Goal: Transaction & Acquisition: Book appointment/travel/reservation

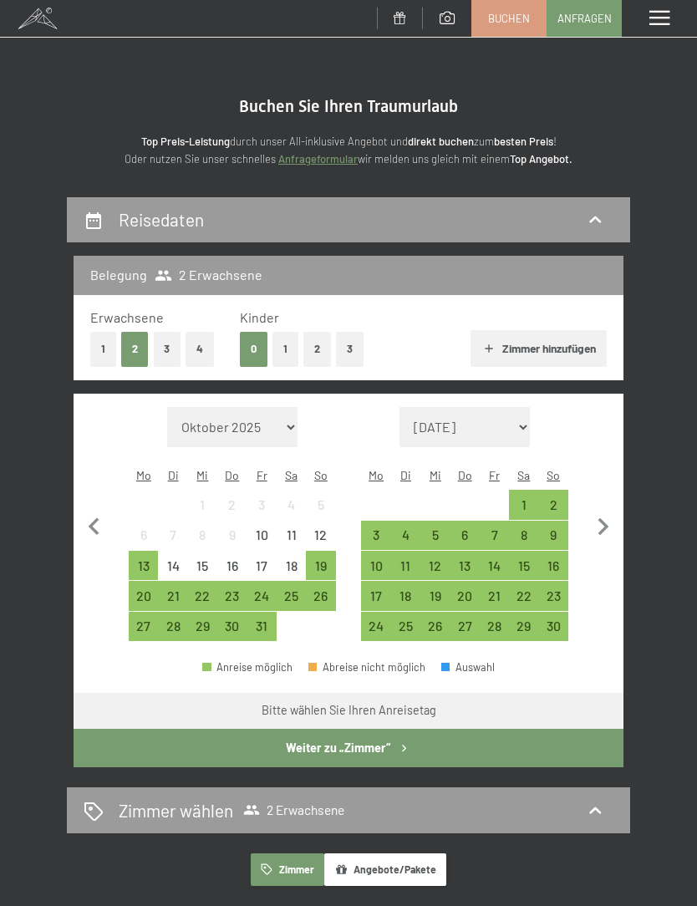
click at [609, 520] on icon "button" at bounding box center [603, 527] width 35 height 35
select select "[DATE]"
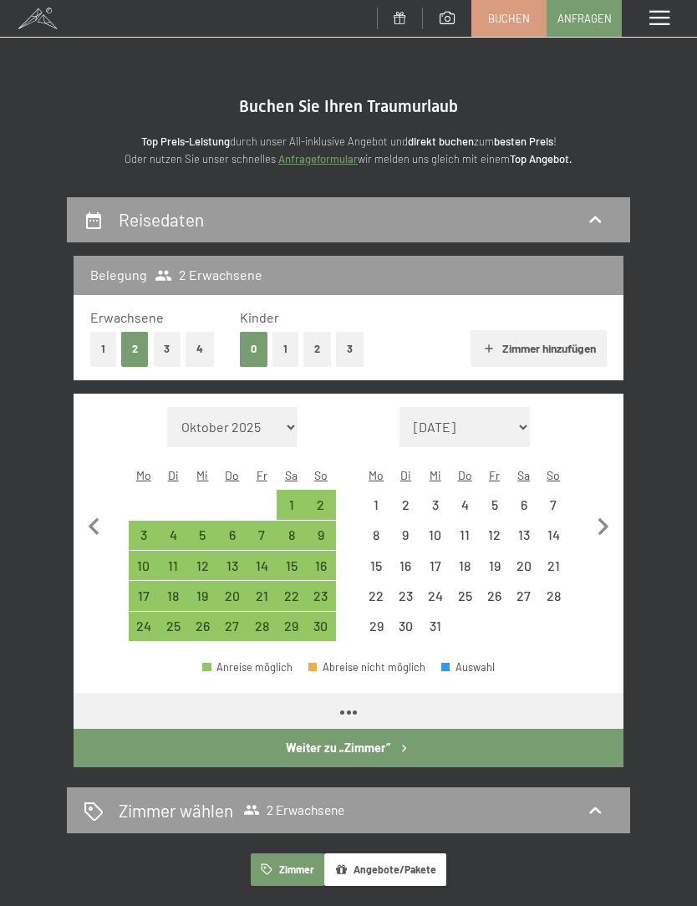
click at [609, 519] on icon "button" at bounding box center [603, 527] width 35 height 35
select select "[DATE]"
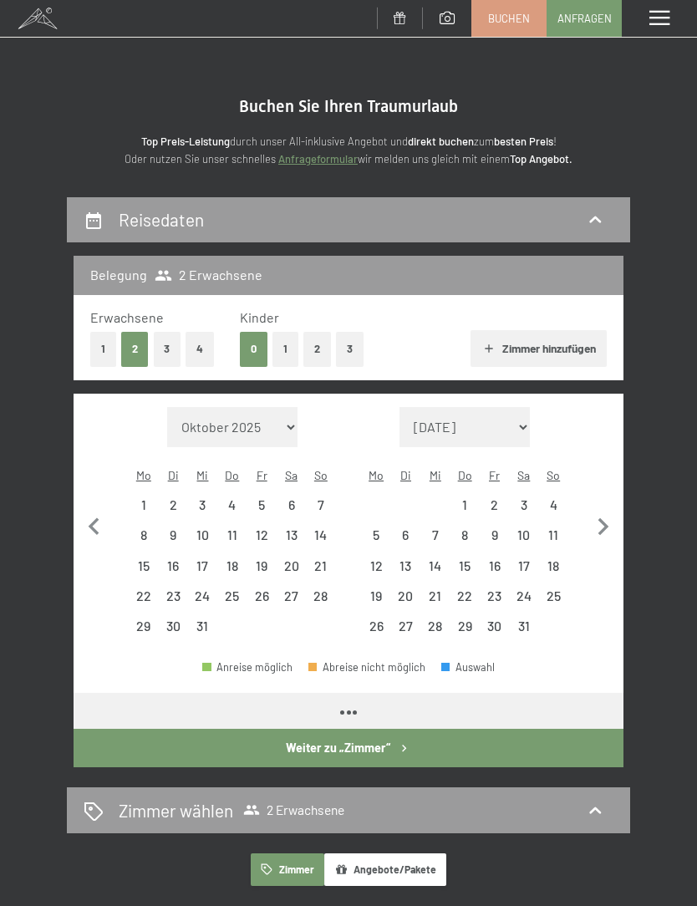
click at [616, 516] on icon "button" at bounding box center [603, 527] width 35 height 35
select select "[DATE]"
click at [617, 522] on icon "button" at bounding box center [603, 527] width 35 height 35
select select "[DATE]"
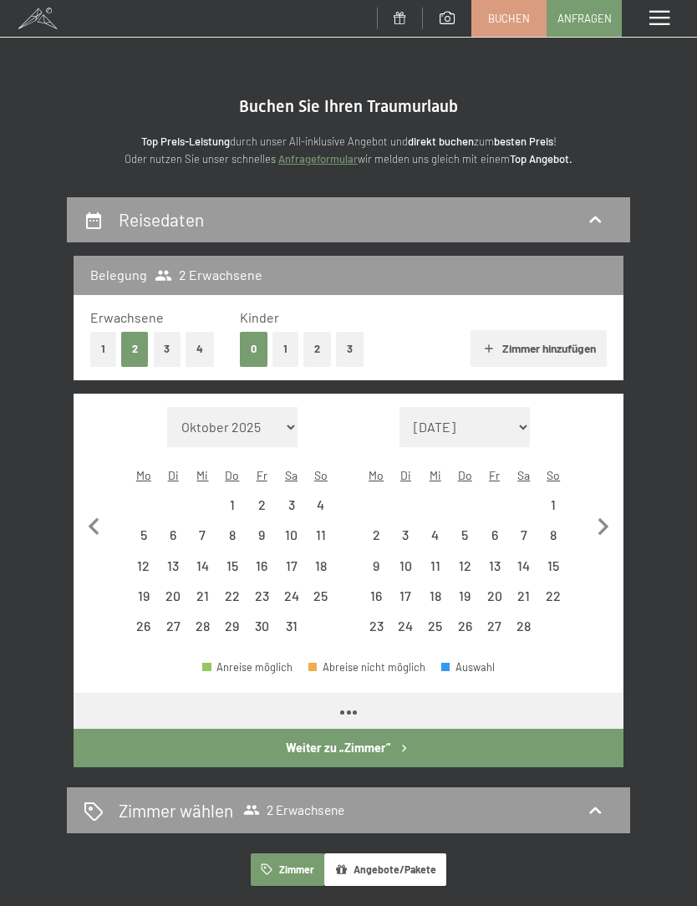
select select "[DATE]"
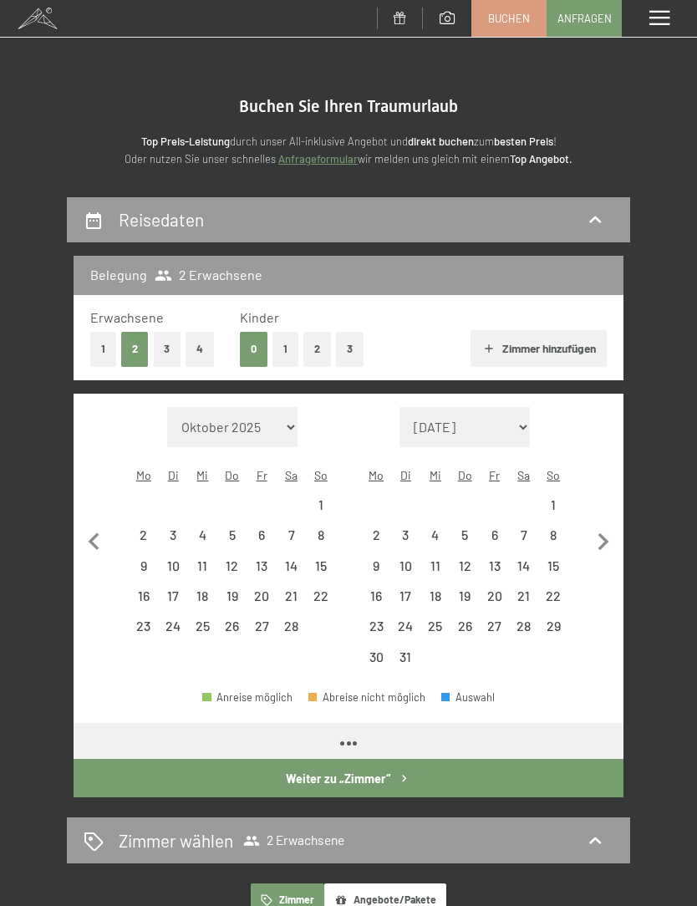
select select "[DATE]"
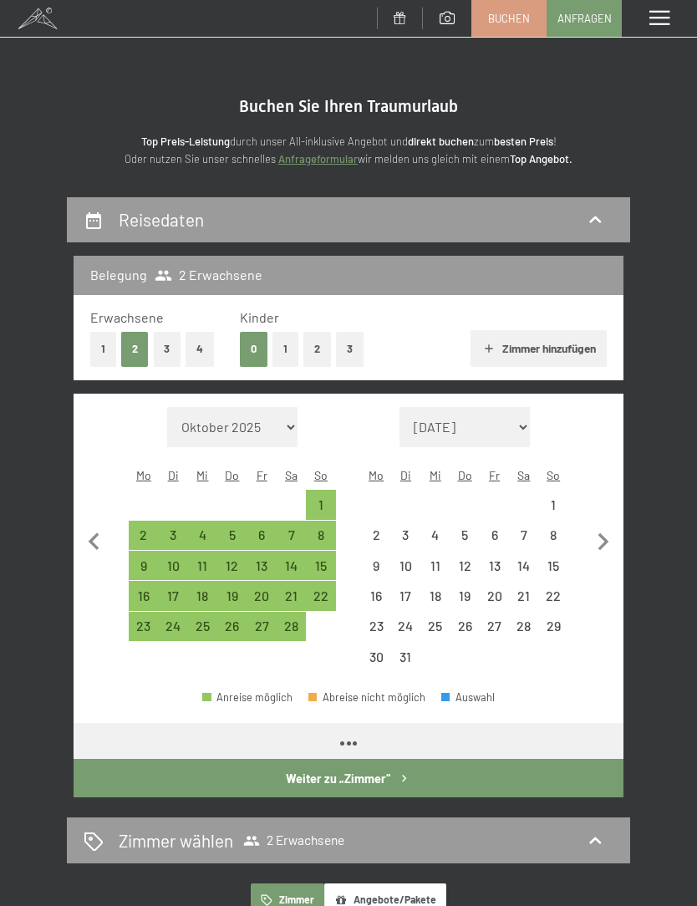
select select "[DATE]"
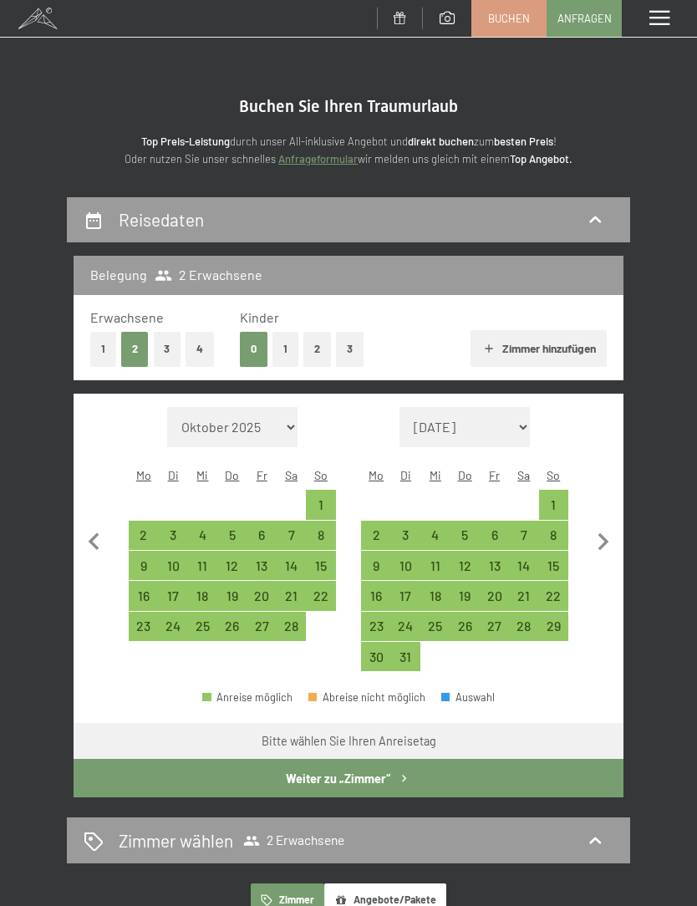
click at [562, 529] on div "8" at bounding box center [554, 542] width 26 height 26
select select "[DATE]"
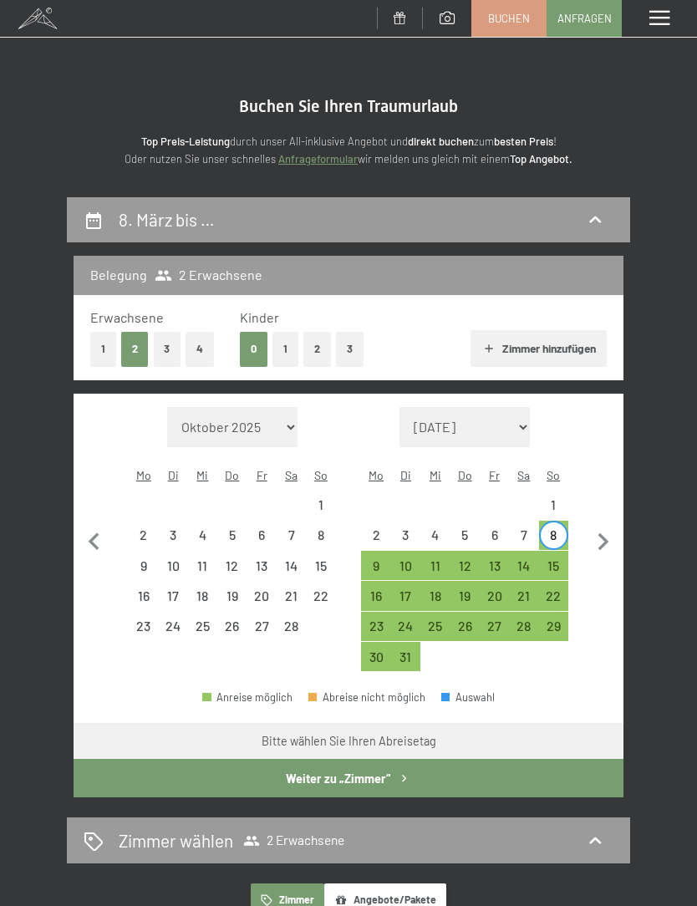
click at [564, 559] on div "15" at bounding box center [554, 572] width 26 height 26
select select "[DATE]"
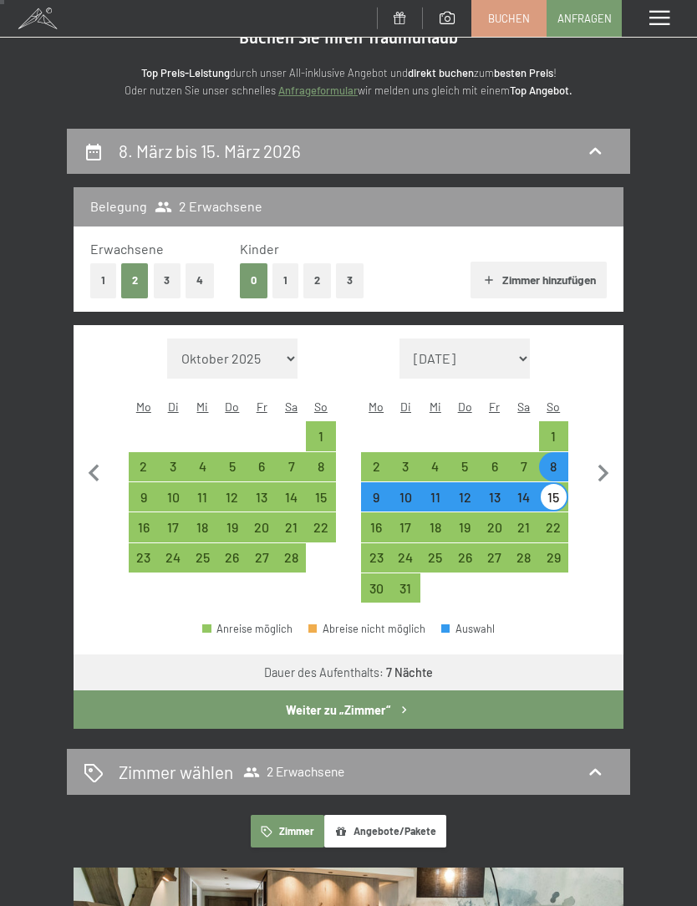
scroll to position [74, 0]
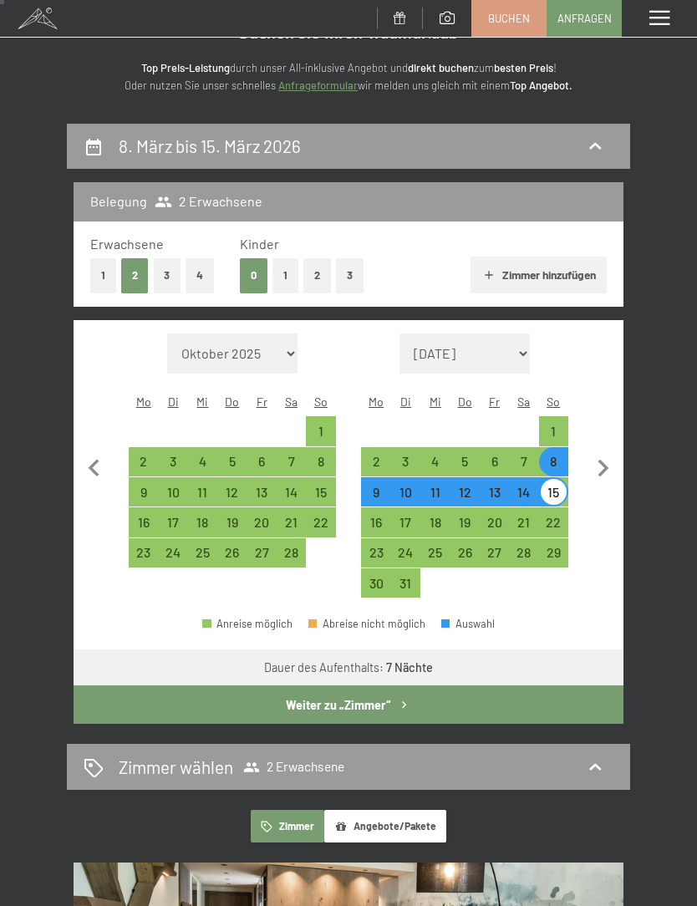
click at [391, 686] on button "Weiter zu „Zimmer“" at bounding box center [349, 705] width 550 height 38
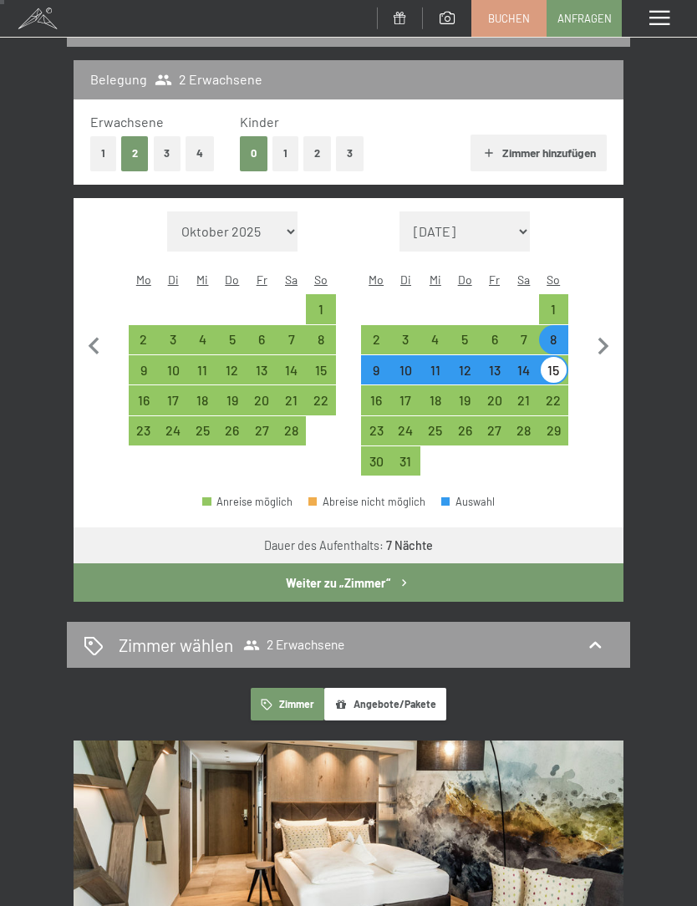
select select "[DATE]"
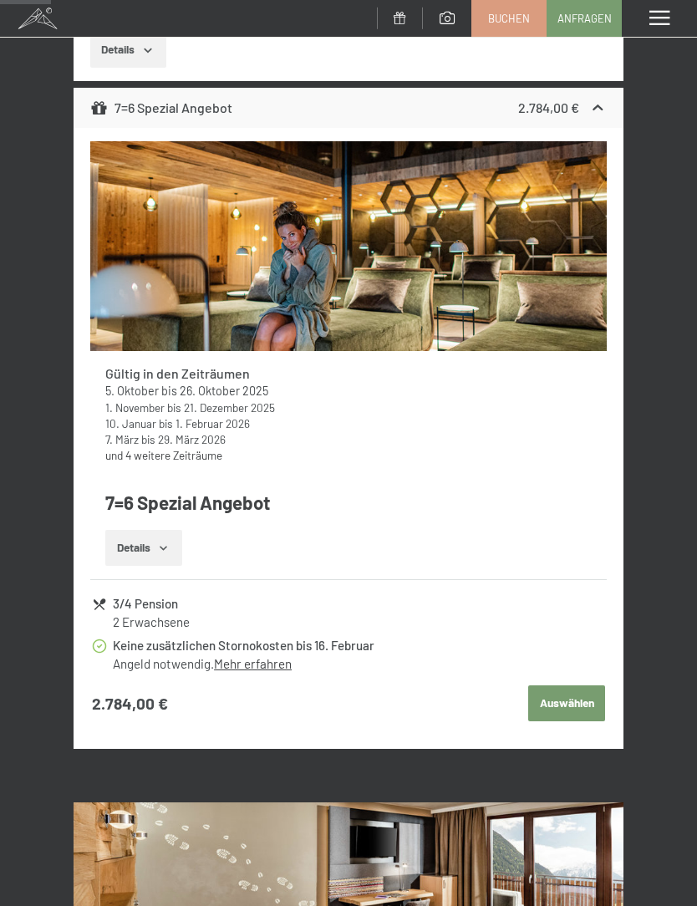
scroll to position [788, 0]
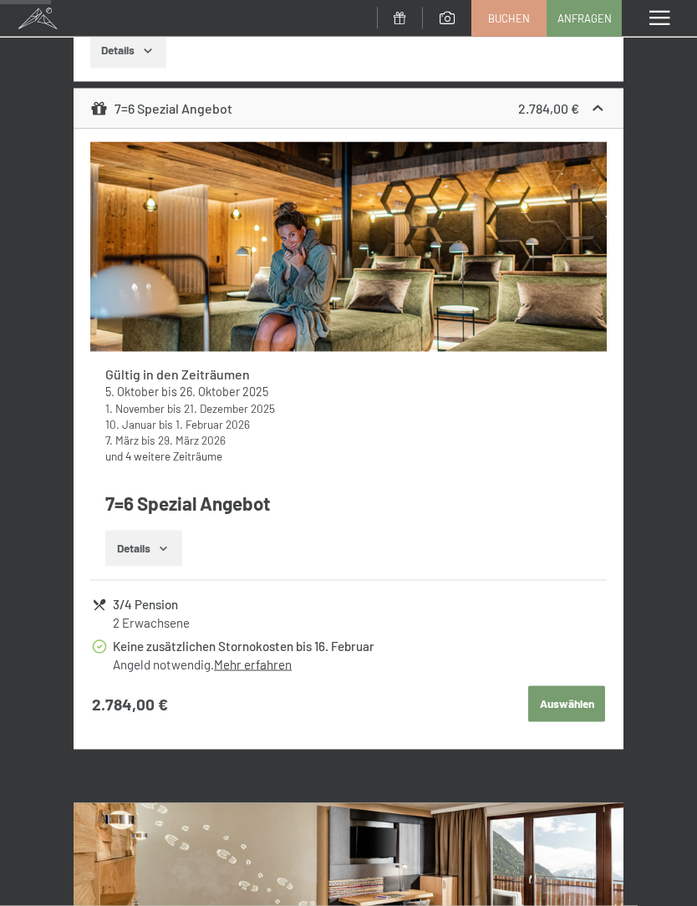
click at [575, 696] on button "Auswählen" at bounding box center [567, 705] width 77 height 37
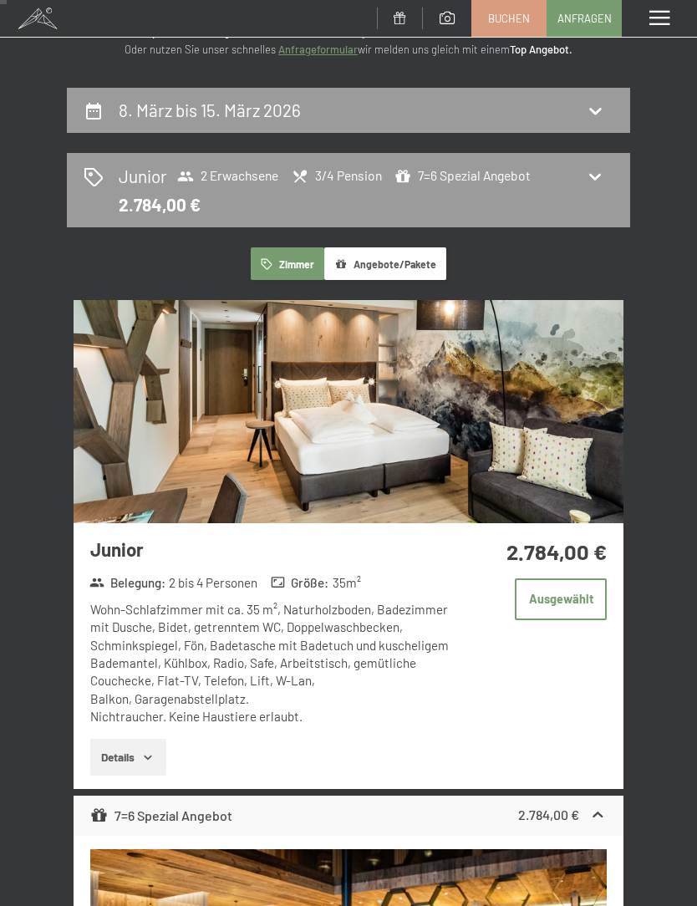
scroll to position [114, 0]
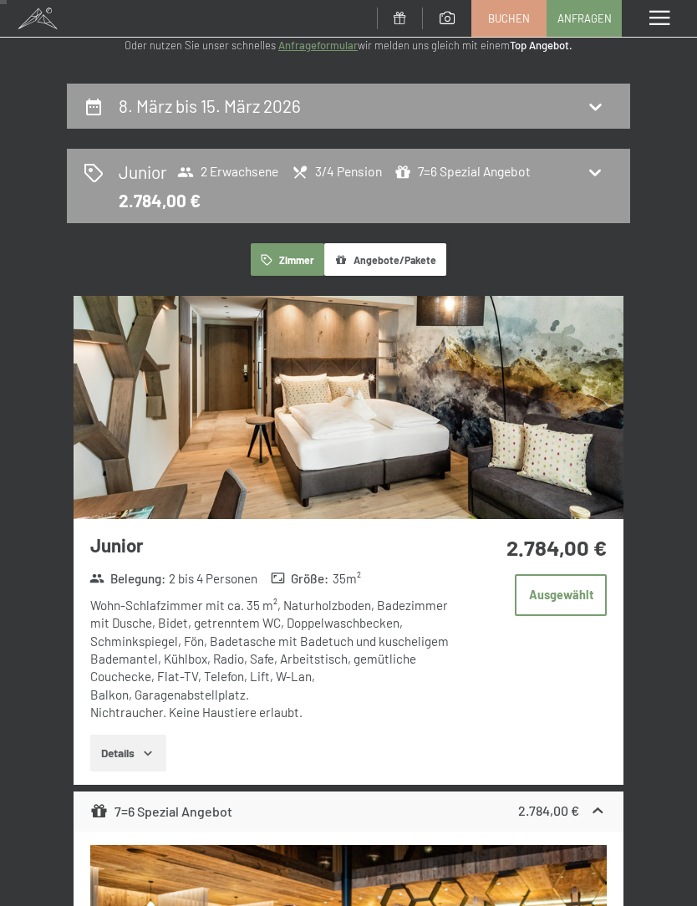
click at [569, 586] on button "Ausgewählt" at bounding box center [561, 596] width 92 height 42
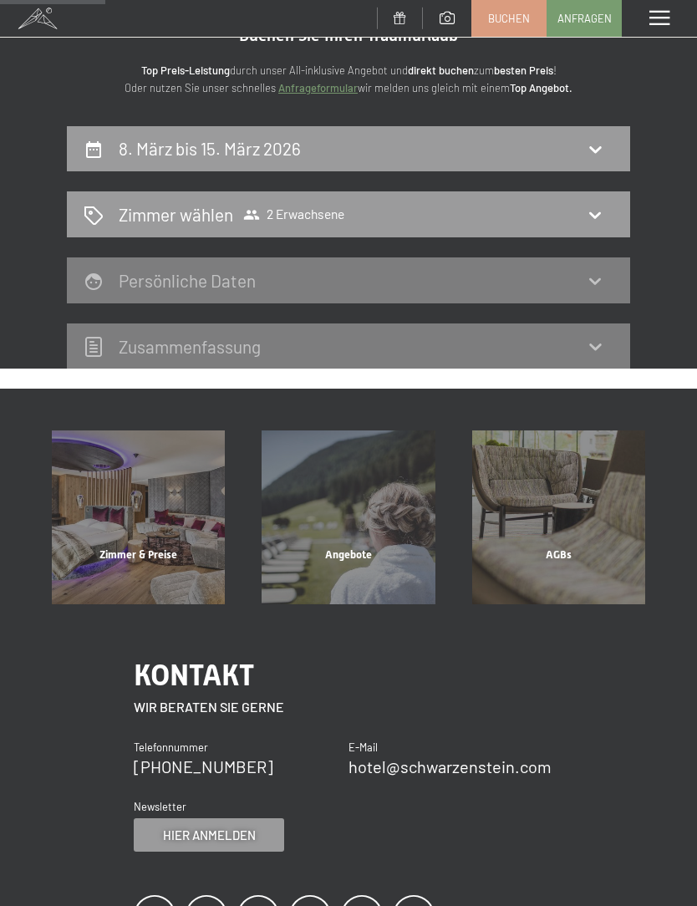
scroll to position [0, 0]
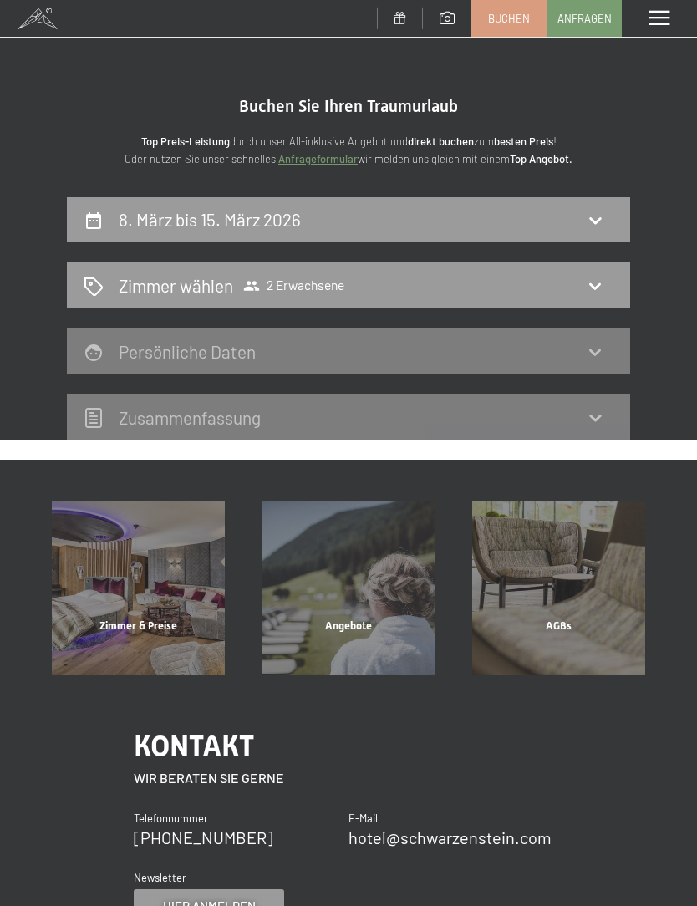
click at [513, 286] on div "Zimmer wählen 2 Erwachsene" at bounding box center [349, 285] width 530 height 24
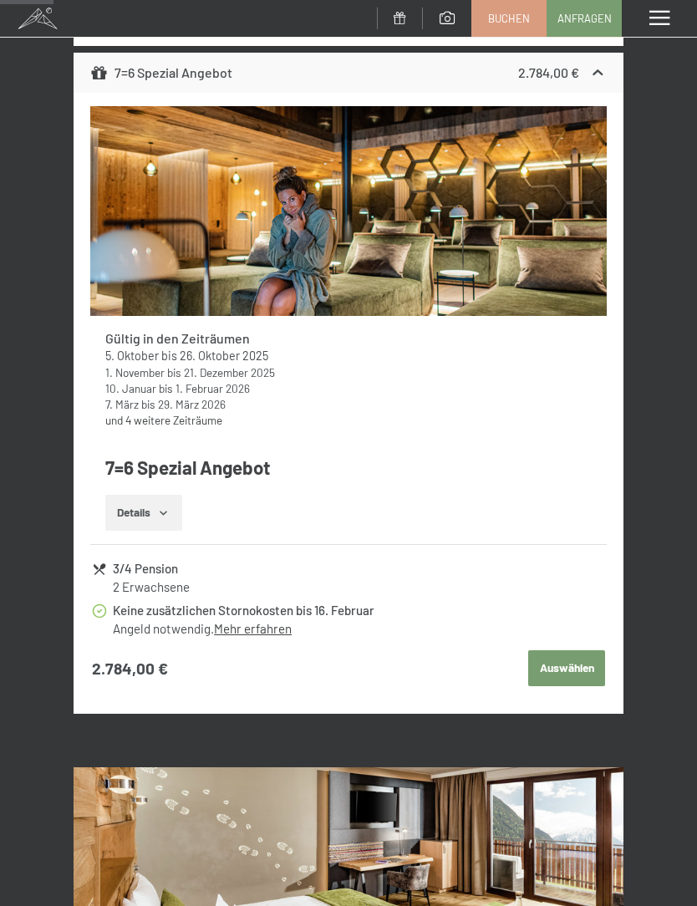
click at [573, 661] on button "Auswählen" at bounding box center [567, 669] width 77 height 37
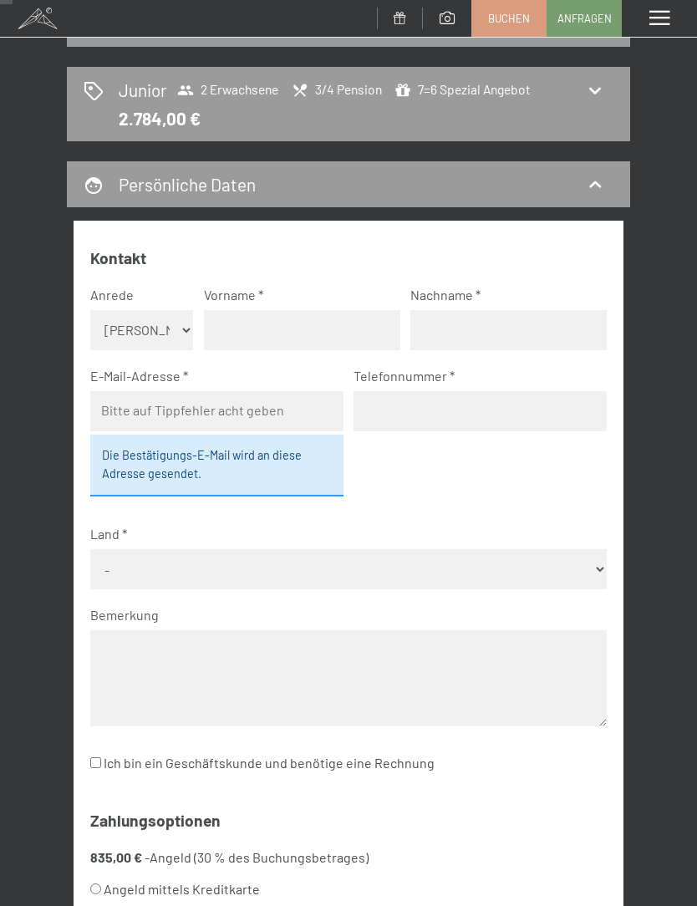
click at [177, 316] on select "Keine Angabe Frau [PERSON_NAME]" at bounding box center [142, 330] width 104 height 40
select select "m"
click at [325, 317] on input "text" at bounding box center [302, 330] width 197 height 40
type input "[PERSON_NAME]"
click at [539, 323] on input "text" at bounding box center [509, 330] width 197 height 40
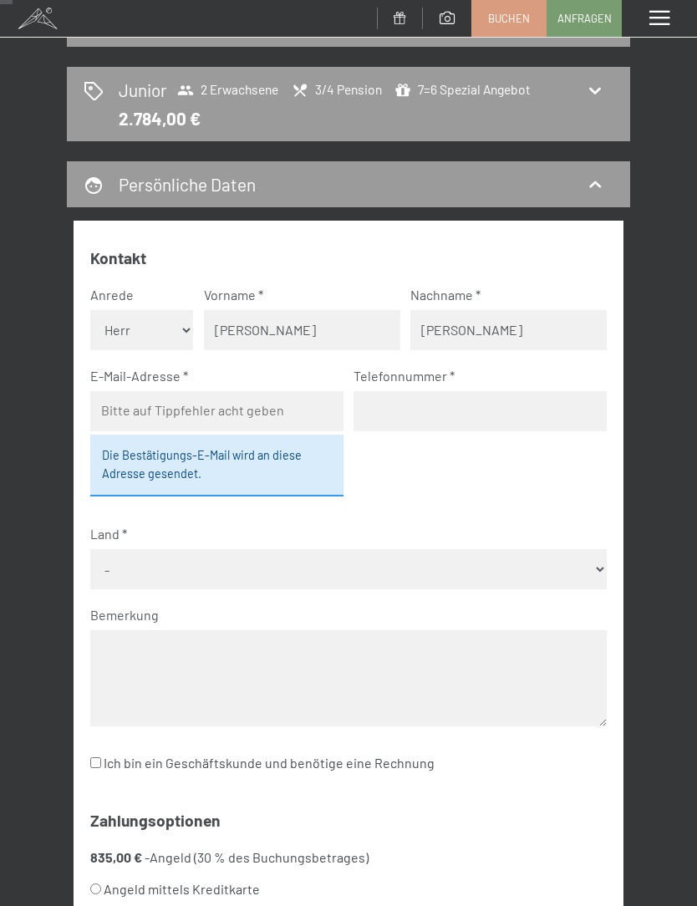
type input "[PERSON_NAME]"
click at [230, 405] on input "email" at bounding box center [216, 411] width 253 height 40
type input "[EMAIL_ADDRESS][DOMAIN_NAME]"
click at [482, 403] on input "tel" at bounding box center [480, 411] width 253 height 40
type input "[PHONE_NUMBER]"
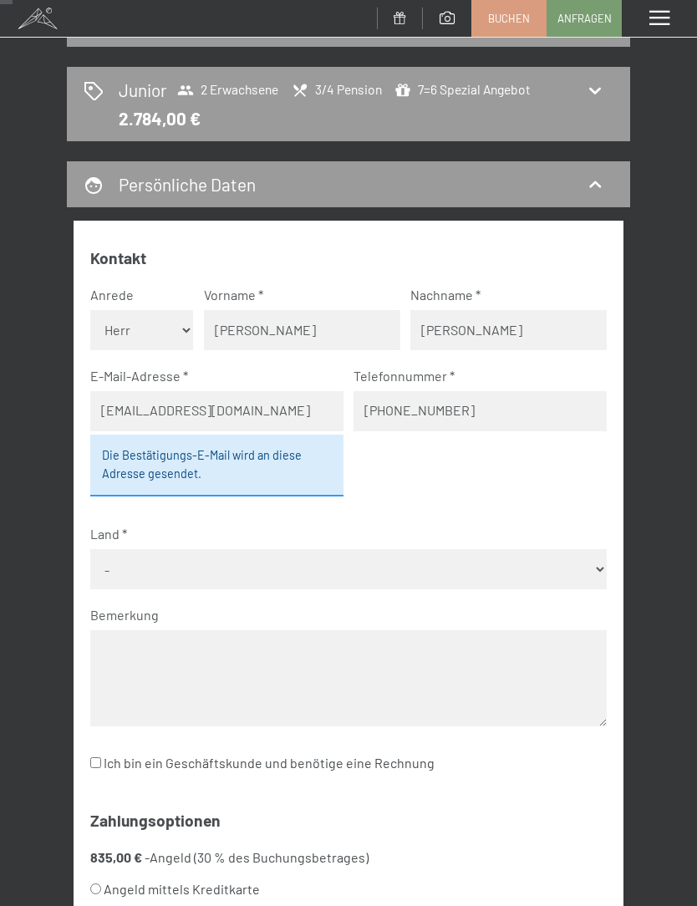
click at [601, 559] on select "- [GEOGRAPHIC_DATA] [GEOGRAPHIC_DATA] [GEOGRAPHIC_DATA] [GEOGRAPHIC_DATA] [GEOG…" at bounding box center [349, 569] width 518 height 40
select select "DEU"
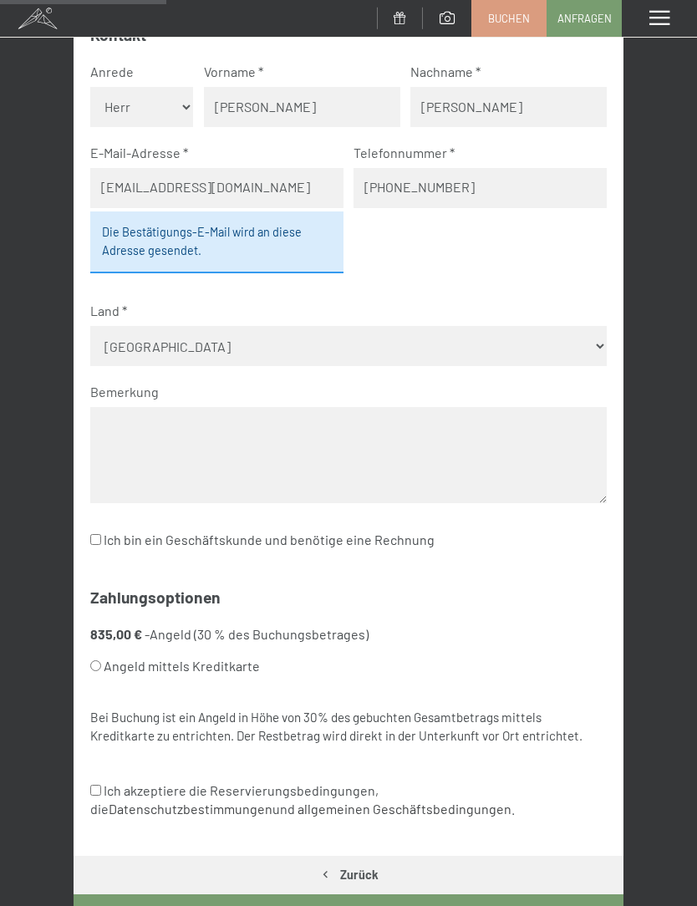
scroll to position [422, 0]
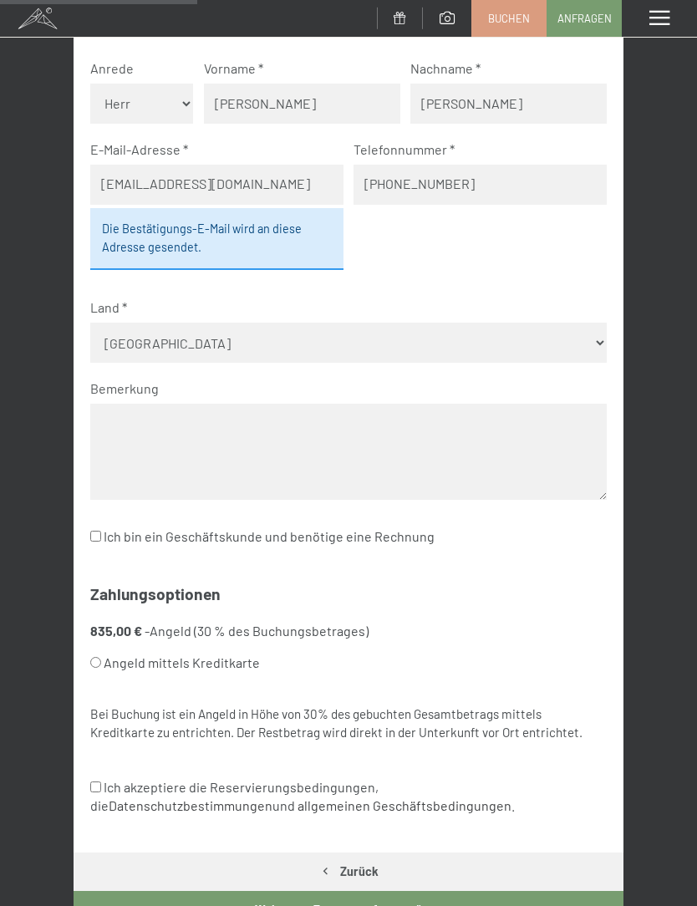
click at [90, 647] on label "Angeld mittels Kreditkarte" at bounding box center [328, 663] width 477 height 32
click at [90, 657] on input "Angeld mittels Kreditkarte" at bounding box center [95, 662] width 11 height 11
radio input "true"
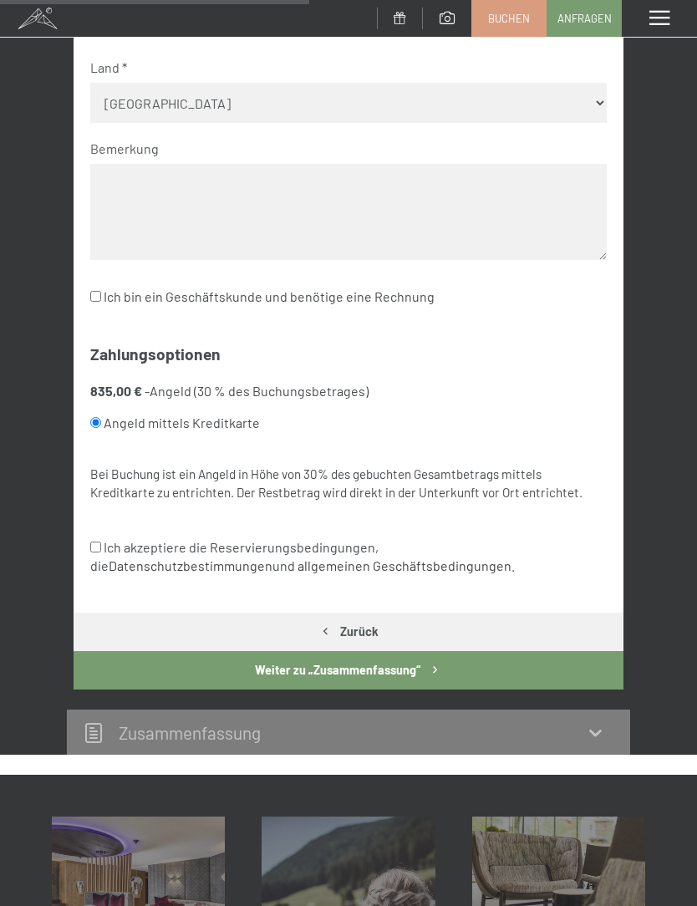
scroll to position [666, 0]
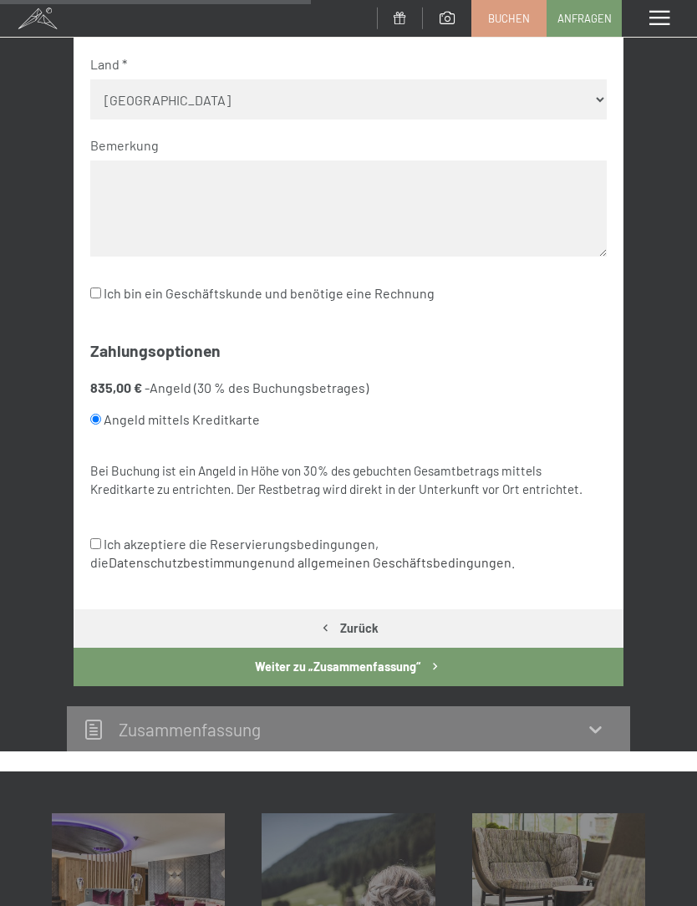
click at [100, 539] on input "Ich akzeptiere die Reservierungsbedingungen, die Datenschutzbestimmungen und al…" at bounding box center [95, 544] width 11 height 11
checkbox input "true"
click at [423, 648] on button "Weiter zu „Zusammen­fassung“" at bounding box center [349, 667] width 550 height 38
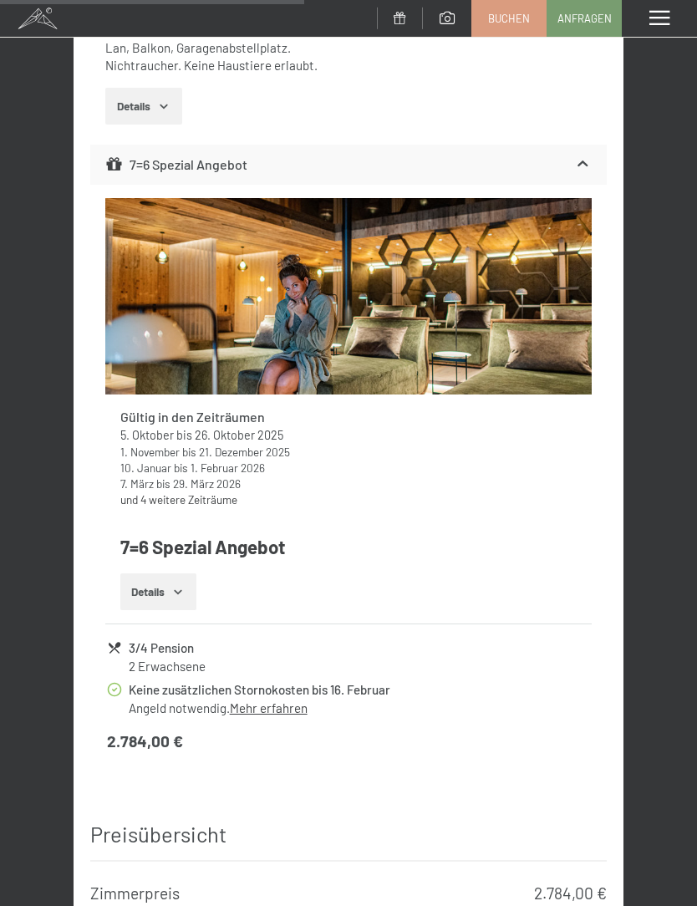
scroll to position [1200, 0]
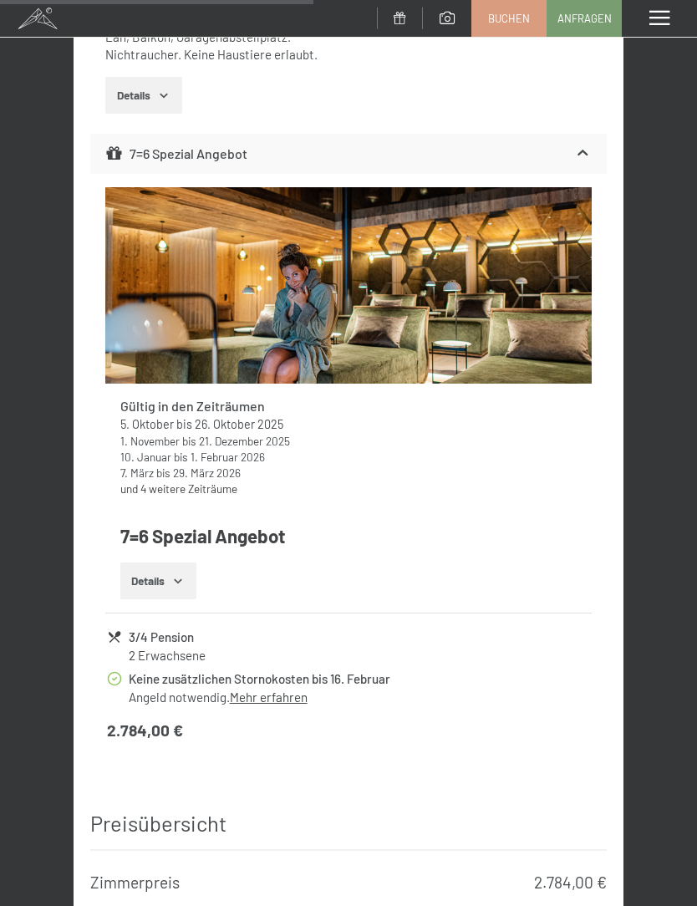
click at [292, 690] on link "Mehr erfahren" at bounding box center [269, 697] width 78 height 15
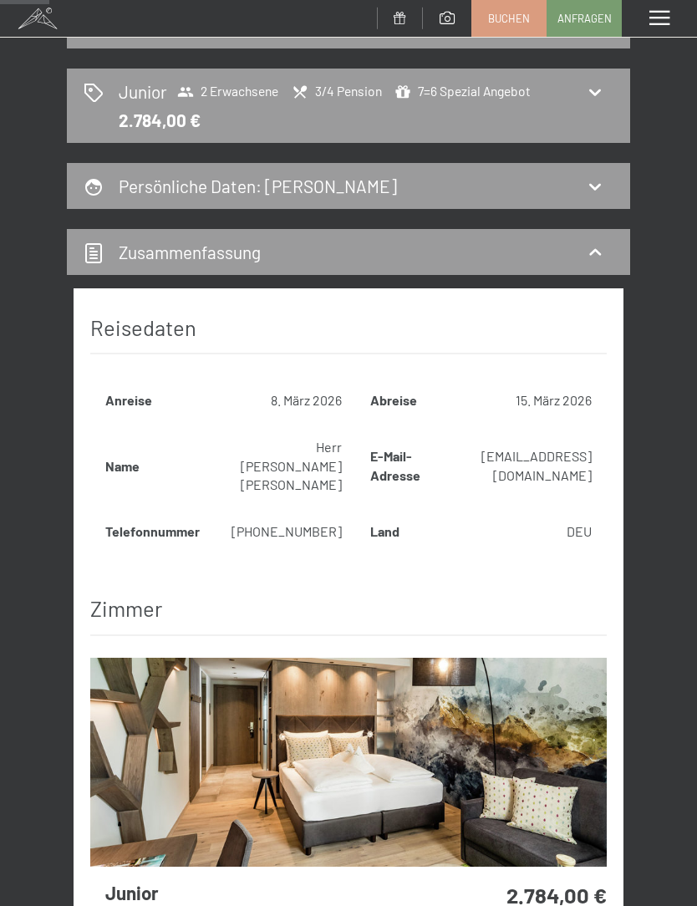
scroll to position [193, 0]
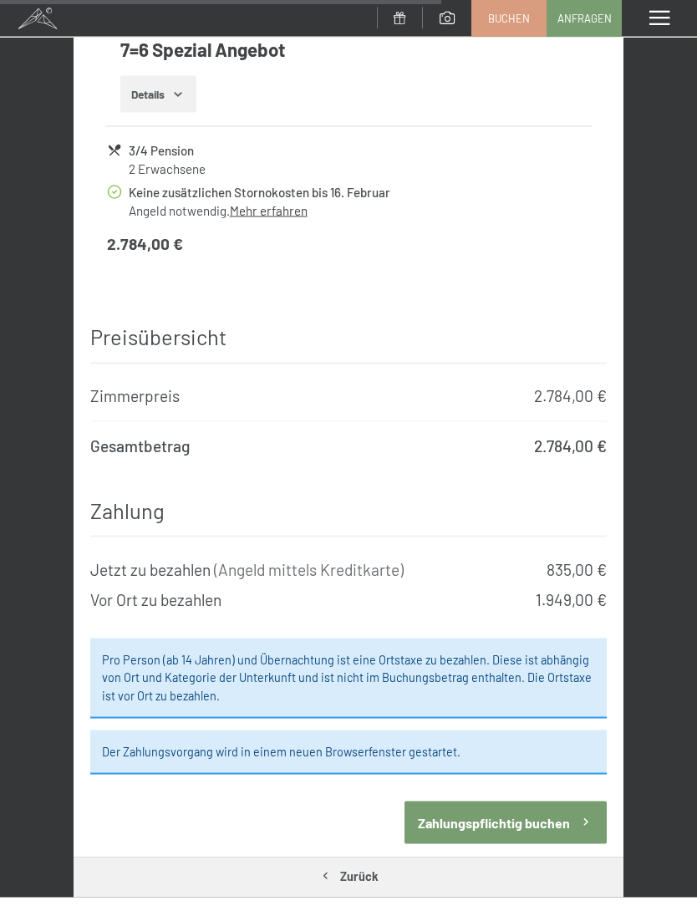
scroll to position [1688, 0]
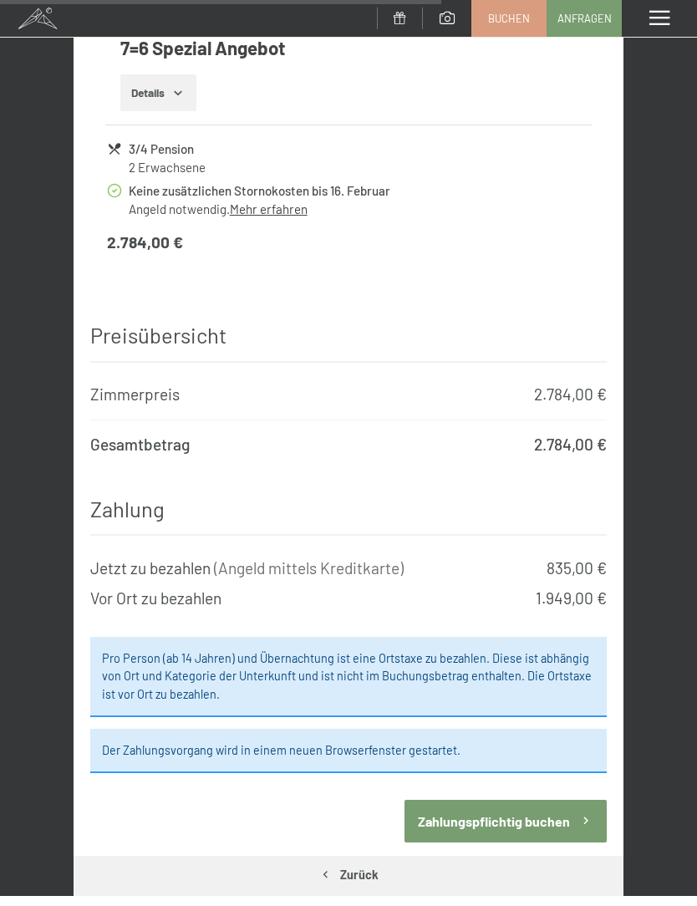
click at [508, 800] on button "Zahlungspflichtig buchen" at bounding box center [506, 821] width 202 height 43
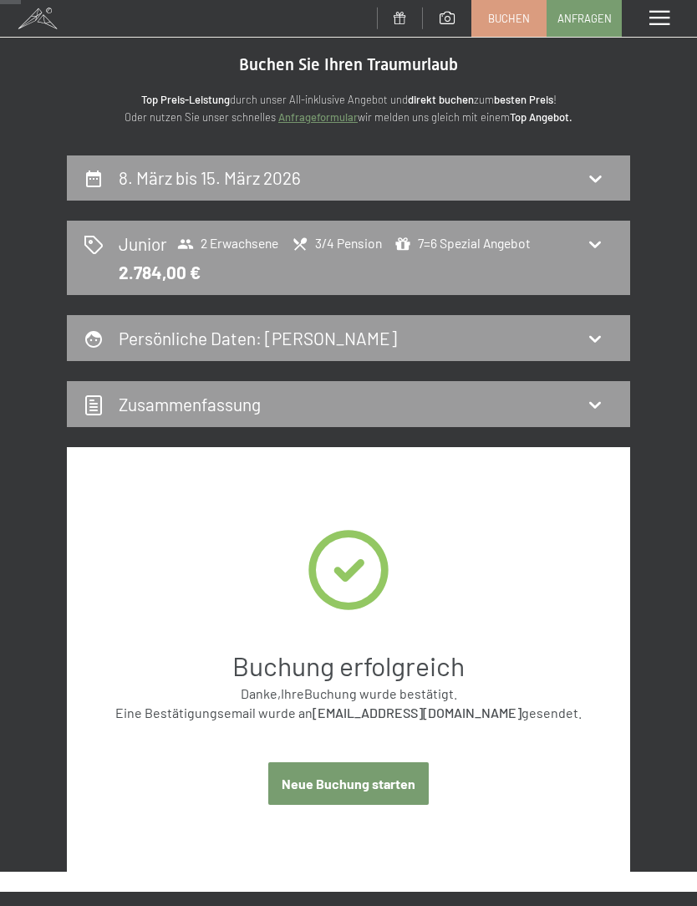
scroll to position [0, 0]
